Goal: Navigation & Orientation: Find specific page/section

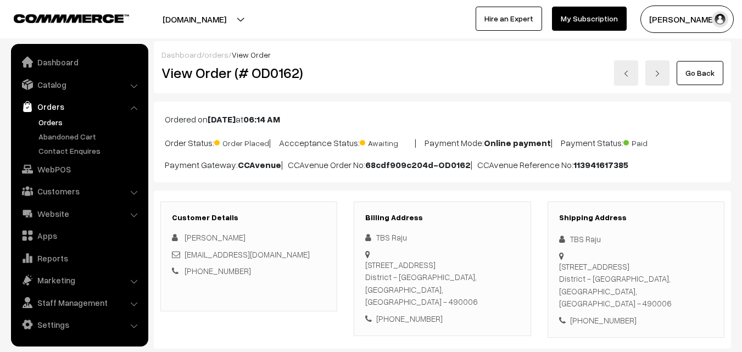
click at [58, 137] on link "Abandoned Cart" at bounding box center [90, 137] width 109 height 12
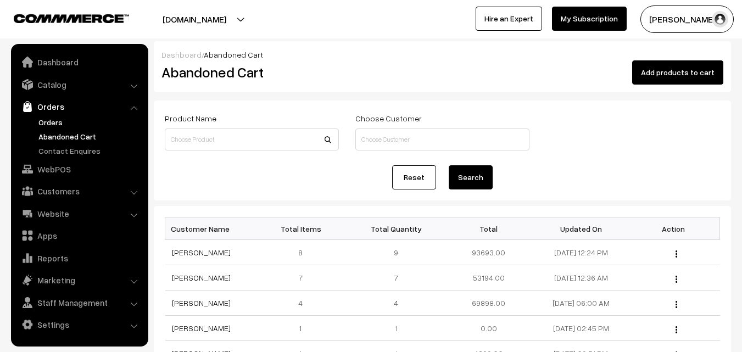
click at [53, 124] on link "Orders" at bounding box center [90, 122] width 109 height 12
